Goal: Information Seeking & Learning: Learn about a topic

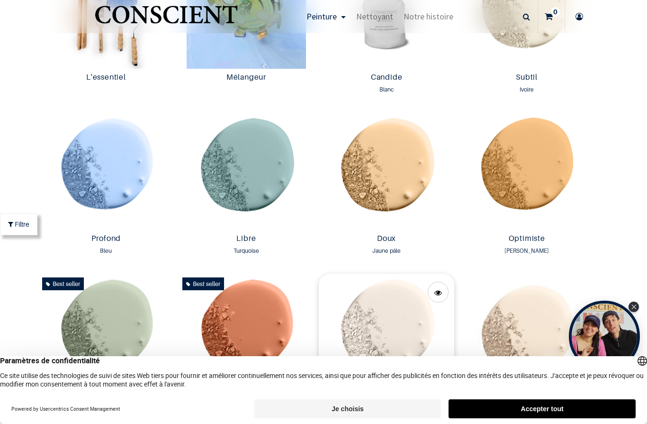
scroll to position [611, 0]
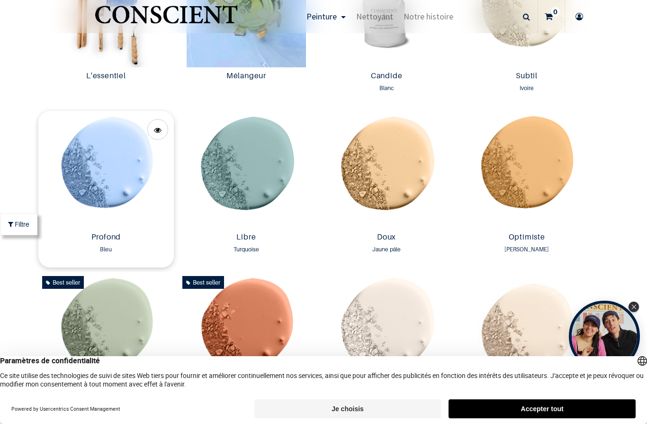
click at [94, 221] on img at bounding box center [106, 170] width 136 height 118
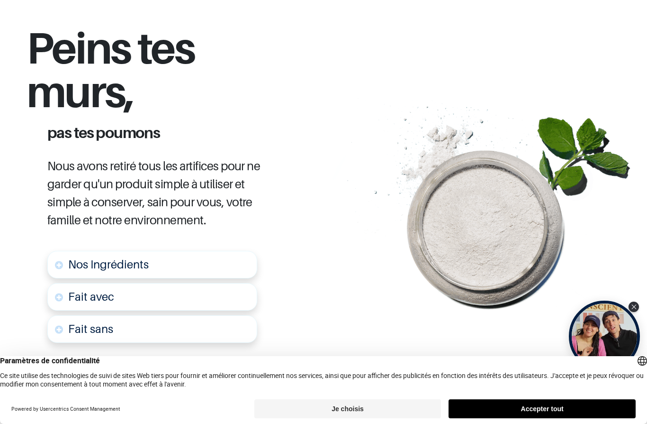
scroll to position [495, 0]
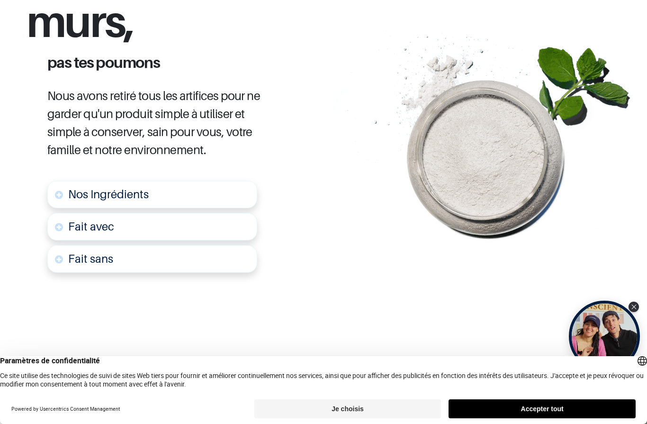
click at [62, 192] on link "Nos Ingrédients" at bounding box center [152, 194] width 210 height 27
click at [58, 188] on link "Nos Ingrédients" at bounding box center [152, 194] width 210 height 27
click at [95, 187] on span "Nos Ingrédients" at bounding box center [108, 194] width 81 height 14
click at [95, 245] on link "Fait sans" at bounding box center [152, 258] width 210 height 27
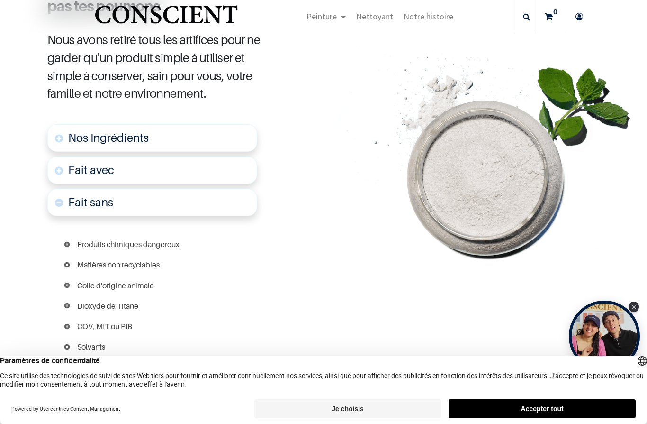
click at [95, 189] on link "Fait sans" at bounding box center [152, 202] width 210 height 27
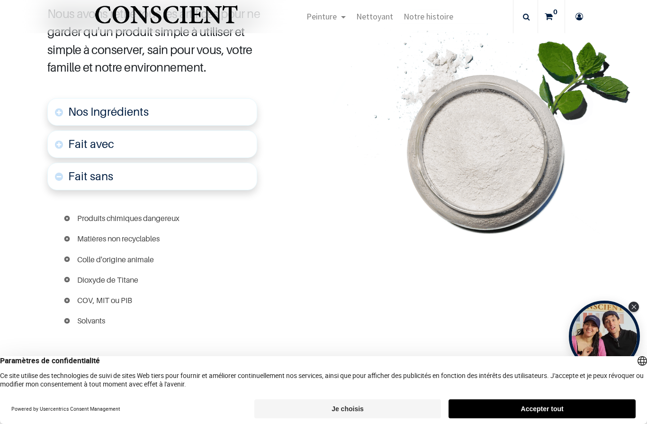
scroll to position [472, 0]
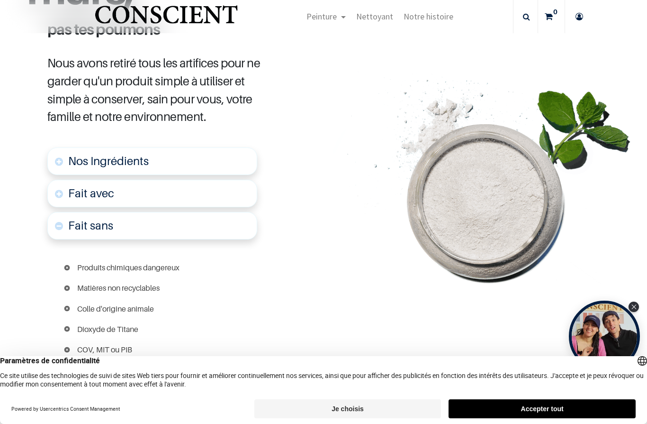
click at [89, 154] on span "Nos Ingrédients" at bounding box center [108, 161] width 81 height 14
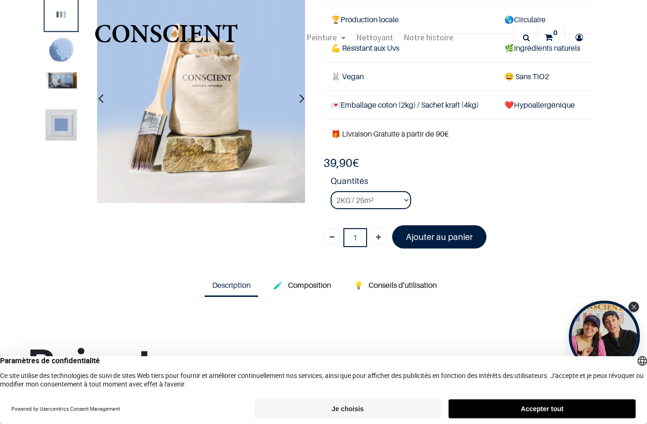
scroll to position [39, 0]
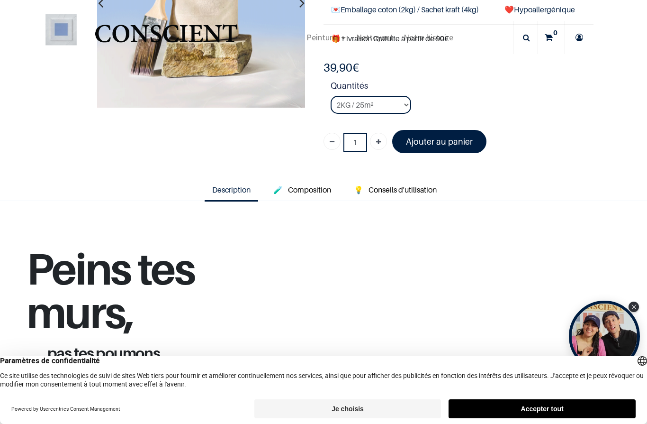
scroll to position [121, 0]
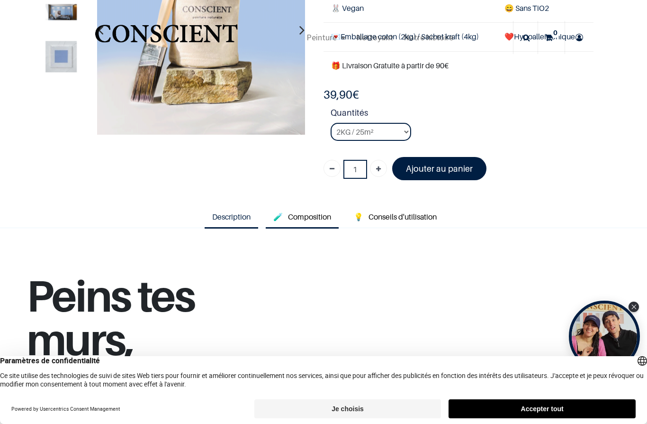
click at [300, 213] on span "Composition" at bounding box center [309, 216] width 43 height 9
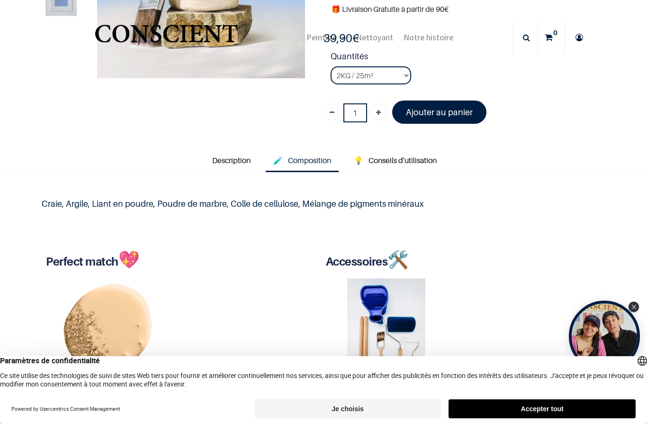
scroll to position [107, 0]
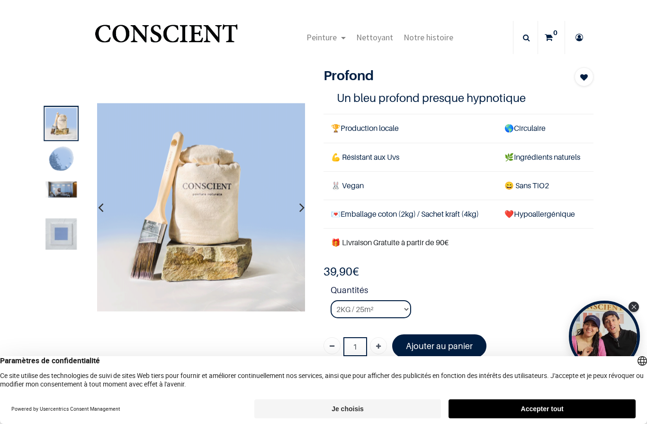
click at [220, 27] on img "Logo of Conscient" at bounding box center [166, 37] width 146 height 37
